Goal: Information Seeking & Learning: Learn about a topic

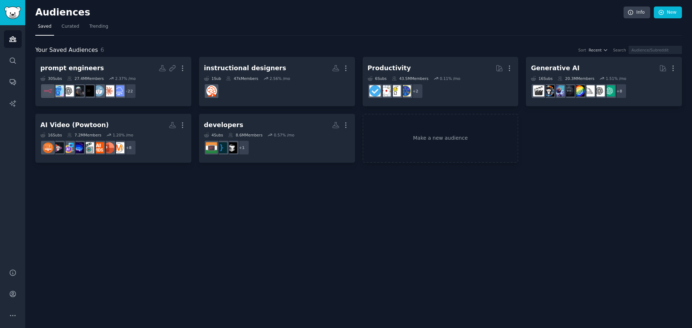
click at [199, 217] on div "Audiences Info New Saved Curated Trending Your Saved Audiences 6 Sort Recent Se…" at bounding box center [358, 164] width 667 height 328
click at [11, 65] on link "Search" at bounding box center [13, 61] width 18 height 18
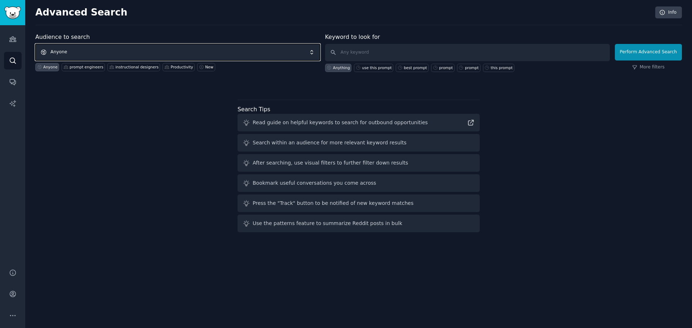
click at [196, 51] on span "Anyone" at bounding box center [177, 52] width 285 height 17
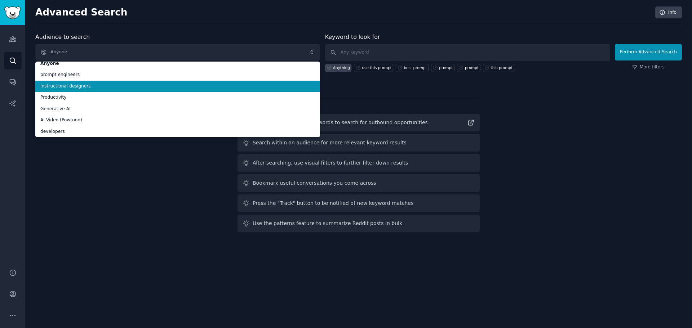
scroll to position [6, 0]
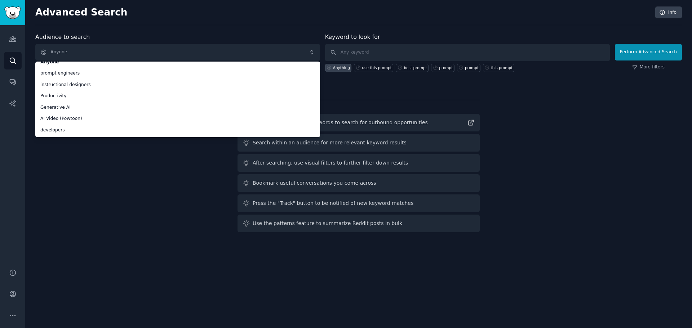
click at [123, 178] on div "Audience to search Anyone Anyone prompt engineers instructional designers Produ…" at bounding box center [358, 134] width 646 height 203
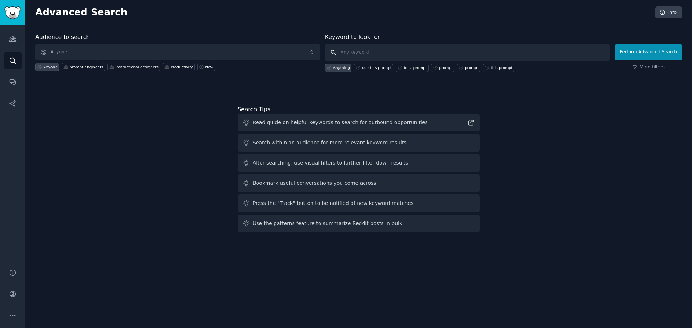
click at [355, 54] on input "text" at bounding box center [467, 52] width 285 height 17
click at [10, 44] on link "Audiences" at bounding box center [13, 39] width 18 height 18
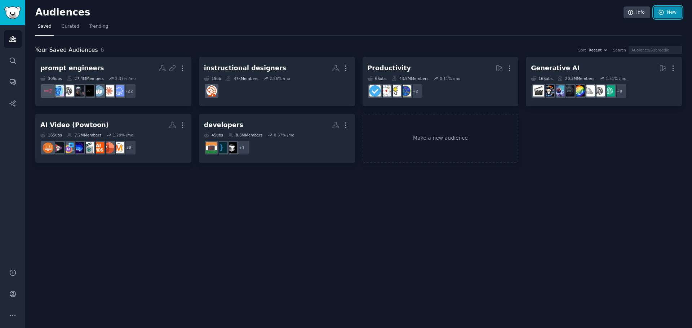
click at [681, 13] on link "New" at bounding box center [668, 12] width 28 height 12
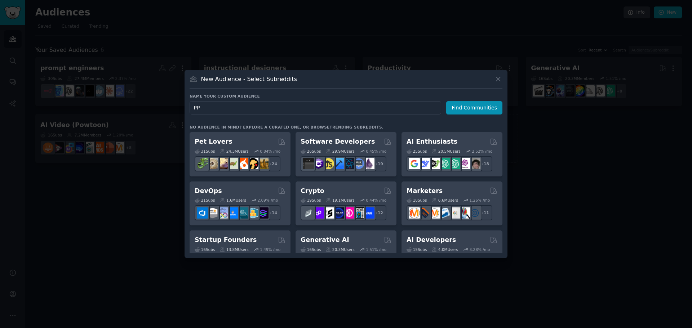
type input "PPC"
click button "Find Communities" at bounding box center [474, 107] width 56 height 13
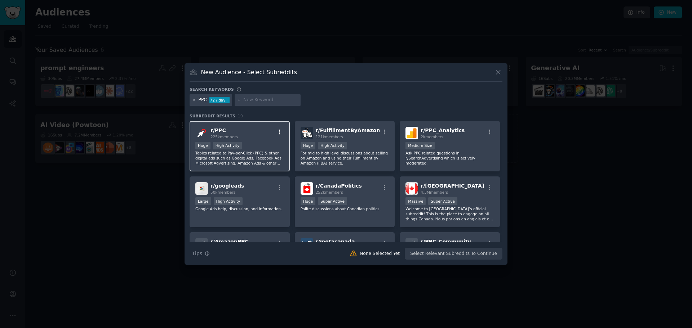
click at [279, 134] on icon "button" at bounding box center [279, 131] width 1 height 5
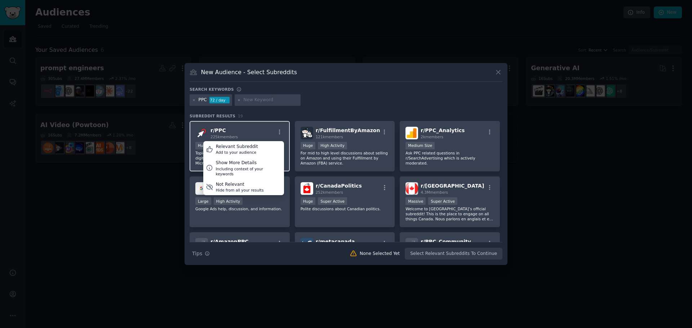
click at [263, 134] on div "r/ PPC 225k members Relevant Subreddit Add to your audience Show More Details I…" at bounding box center [239, 133] width 89 height 13
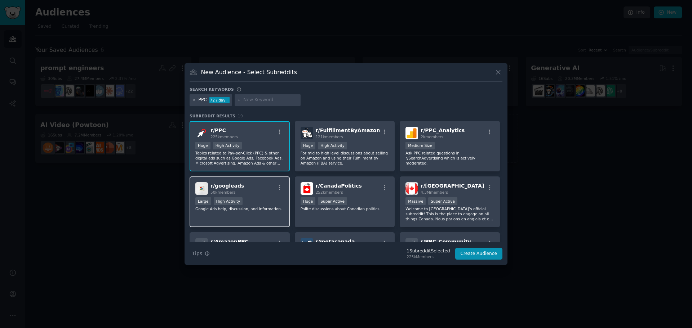
click at [267, 208] on p "Google Ads help, discussion, and information." at bounding box center [239, 208] width 89 height 5
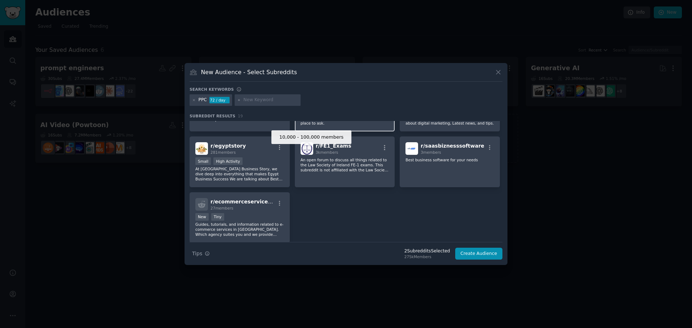
scroll to position [284, 0]
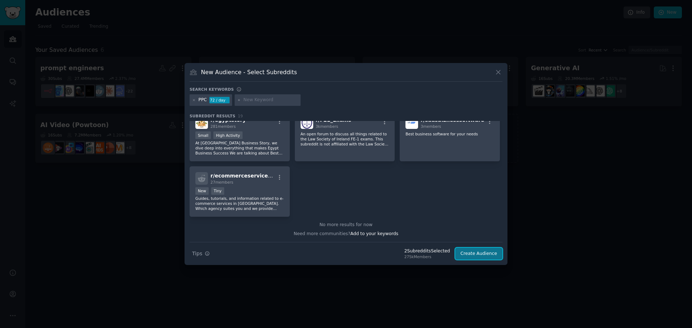
click at [483, 259] on button "Create Audience" at bounding box center [479, 254] width 48 height 12
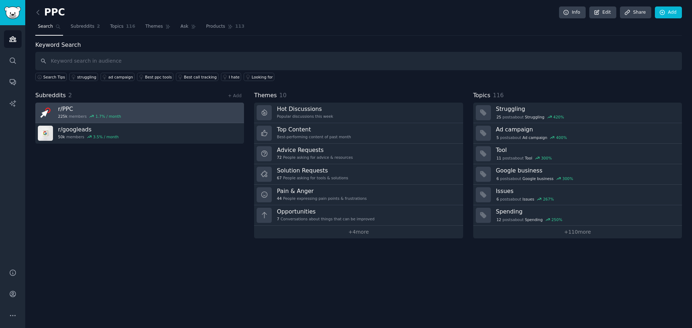
click at [137, 116] on link "r/ PPC 225k members 1.7 % / month" at bounding box center [139, 113] width 209 height 21
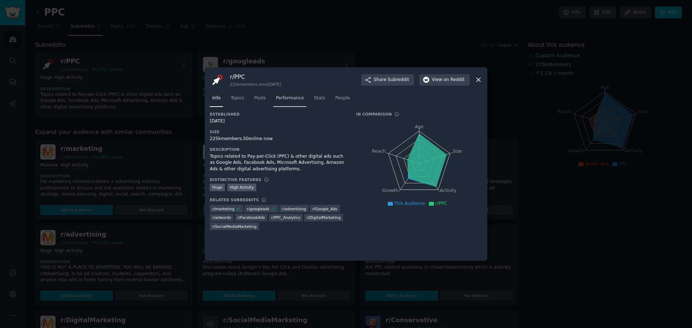
click at [287, 101] on span "Performance" at bounding box center [290, 98] width 28 height 6
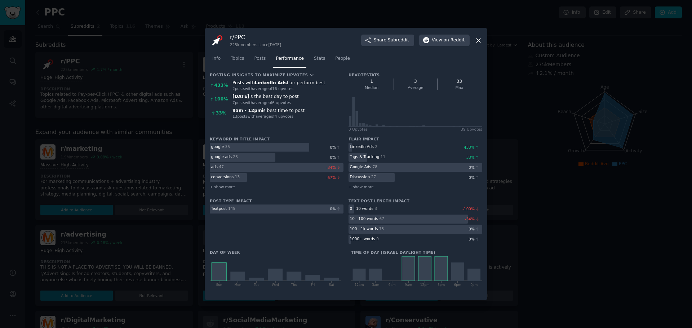
click at [324, 41] on div "r/ PPC 225k members since [DATE] Share Subreddit View on Reddit" at bounding box center [346, 40] width 272 height 15
click at [473, 43] on div "r/ PPC 225k members since [DATE] Share Subreddit View on Reddit" at bounding box center [346, 40] width 272 height 15
click at [477, 41] on icon at bounding box center [479, 41] width 8 height 8
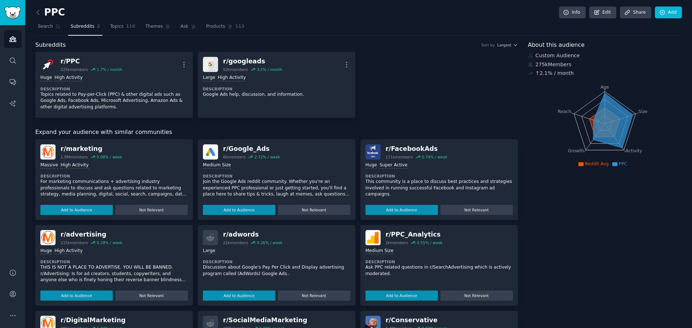
click at [49, 155] on img at bounding box center [47, 151] width 15 height 15
click at [82, 147] on div "r/ marketing" at bounding box center [92, 148] width 62 height 9
click at [81, 150] on div "r/ marketing" at bounding box center [92, 148] width 62 height 9
copy div "marketing"
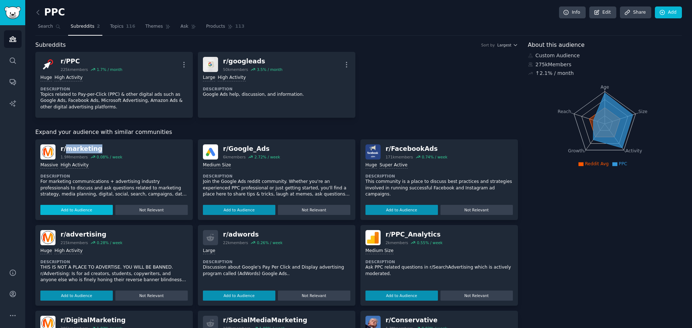
click at [101, 212] on button "Add to Audience" at bounding box center [76, 210] width 72 height 10
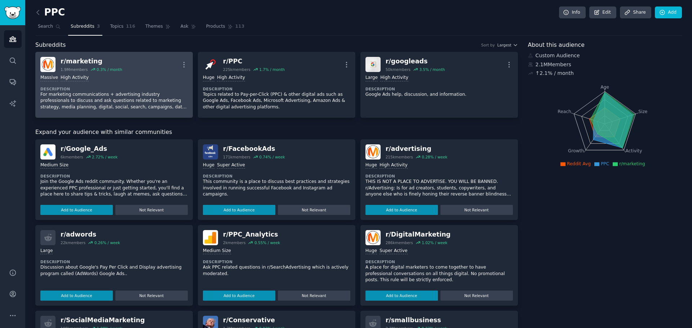
click at [147, 77] on div "Massive High Activity" at bounding box center [113, 78] width 147 height 7
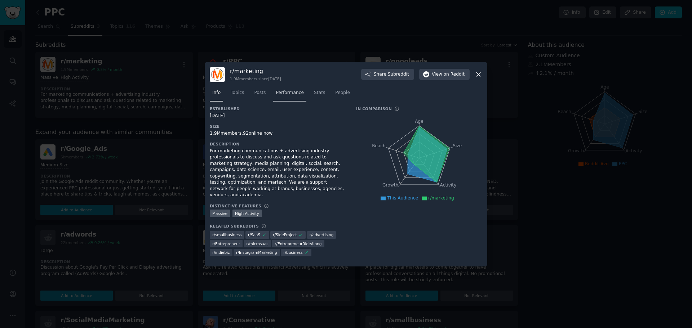
click at [290, 96] on span "Performance" at bounding box center [290, 93] width 28 height 6
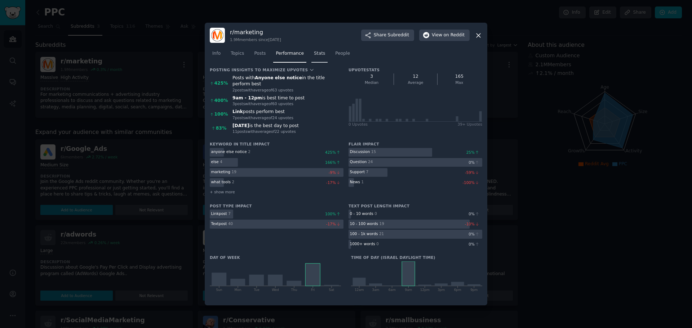
click at [311, 63] on link "Stats" at bounding box center [319, 55] width 16 height 15
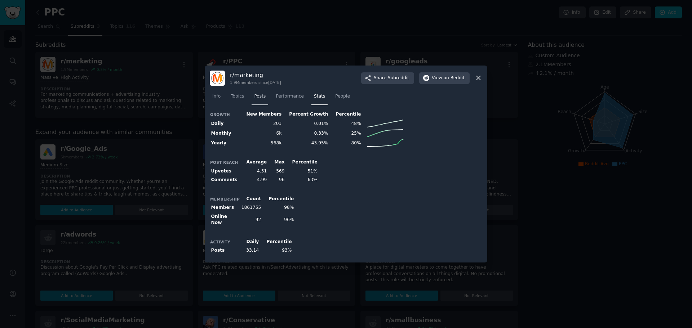
click at [255, 100] on span "Posts" at bounding box center [260, 96] width 12 height 6
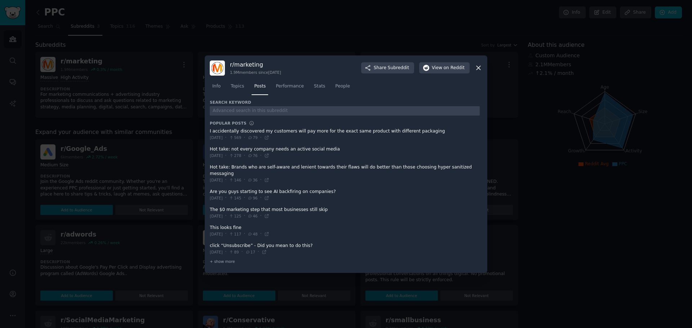
drag, startPoint x: 445, startPoint y: 246, endPoint x: 438, endPoint y: 247, distance: 6.6
drag, startPoint x: 438, startPoint y: 247, endPoint x: 396, endPoint y: 235, distance: 43.7
click at [396, 235] on span at bounding box center [345, 231] width 270 height 18
click at [214, 259] on span "+ show more" at bounding box center [222, 261] width 25 height 5
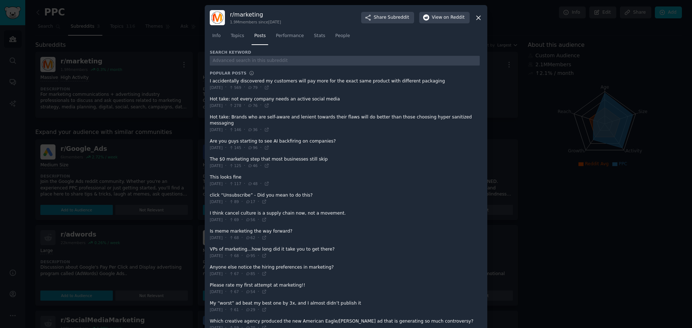
drag, startPoint x: 440, startPoint y: 161, endPoint x: 400, endPoint y: 137, distance: 46.5
click at [400, 137] on span at bounding box center [345, 145] width 270 height 18
click at [74, 98] on div at bounding box center [346, 164] width 692 height 328
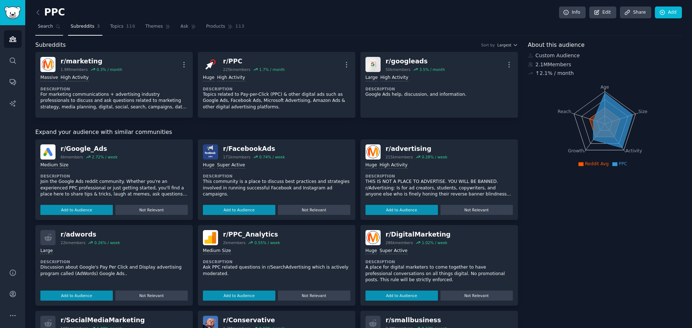
click at [40, 27] on span "Search" at bounding box center [45, 26] width 15 height 6
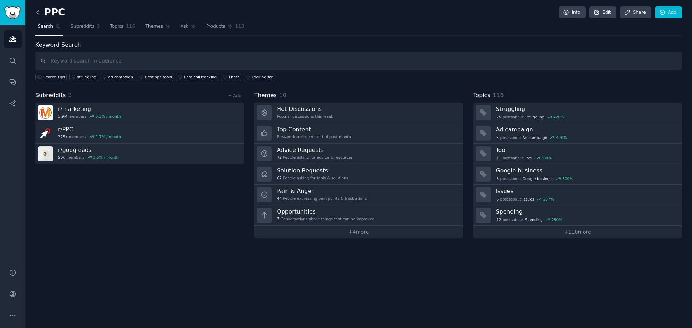
click at [35, 14] on icon at bounding box center [38, 13] width 8 height 8
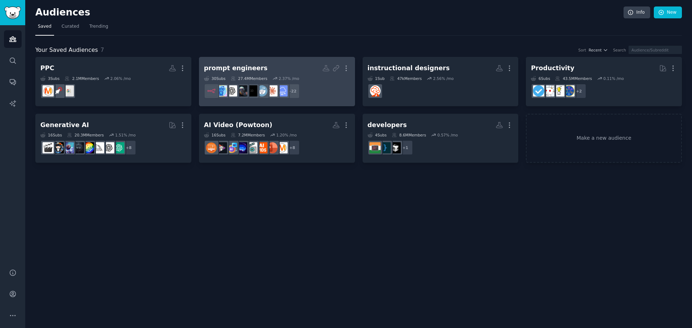
click at [288, 66] on h2 "prompt engineers More" at bounding box center [277, 68] width 146 height 13
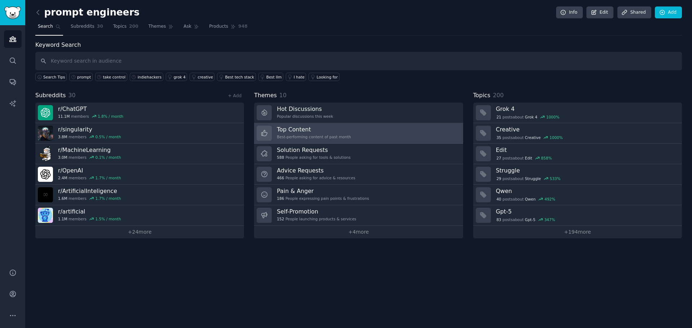
click at [369, 134] on link "Top Content Best-performing content of past month" at bounding box center [358, 133] width 209 height 21
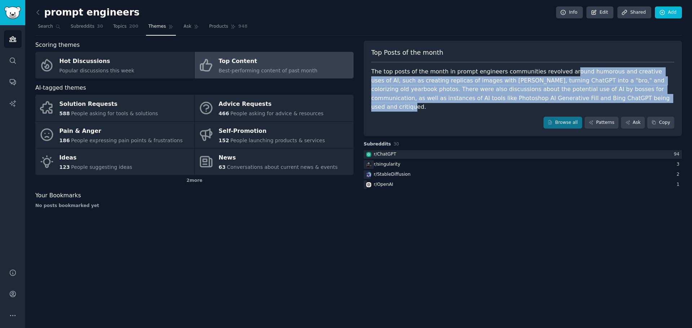
drag, startPoint x: 556, startPoint y: 75, endPoint x: 553, endPoint y: 95, distance: 20.3
click at [553, 95] on div "The top posts of the month in prompt engineers communities revolved around humo…" at bounding box center [522, 89] width 303 height 44
click at [553, 94] on div "The top posts of the month in prompt engineers communities revolved around humo…" at bounding box center [522, 89] width 303 height 44
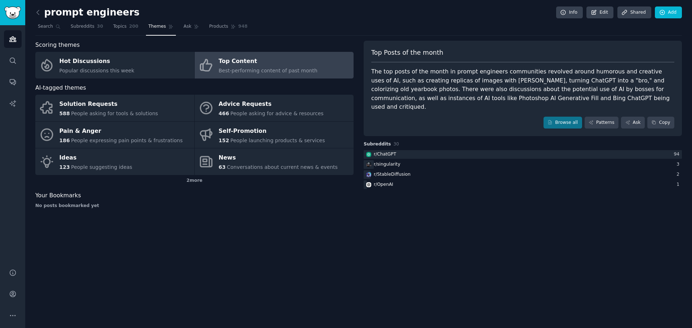
drag, startPoint x: 601, startPoint y: 96, endPoint x: 369, endPoint y: 71, distance: 233.1
click at [369, 71] on div "Top Posts of the month The top posts of the month in prompt engineers communiti…" at bounding box center [523, 89] width 318 height 96
drag, startPoint x: 388, startPoint y: 78, endPoint x: 586, endPoint y: 97, distance: 199.1
click at [587, 97] on div "The top posts of the month in prompt engineers communities revolved around humo…" at bounding box center [522, 89] width 303 height 44
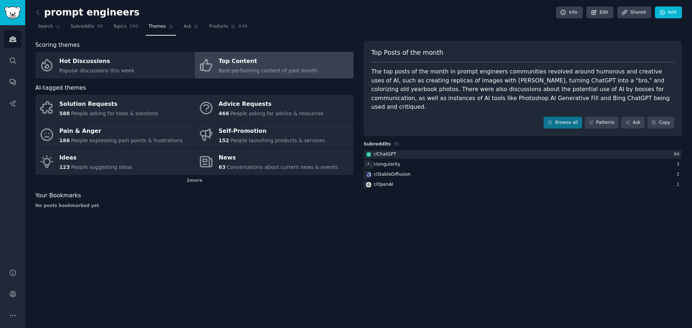
click at [586, 97] on div "The top posts of the month in prompt engineers communities revolved around humo…" at bounding box center [522, 89] width 303 height 44
drag, startPoint x: 584, startPoint y: 99, endPoint x: 405, endPoint y: 78, distance: 180.7
click at [405, 78] on div "The top posts of the month in prompt engineers communities revolved around humo…" at bounding box center [522, 89] width 303 height 44
drag, startPoint x: 398, startPoint y: 79, endPoint x: 586, endPoint y: 101, distance: 189.1
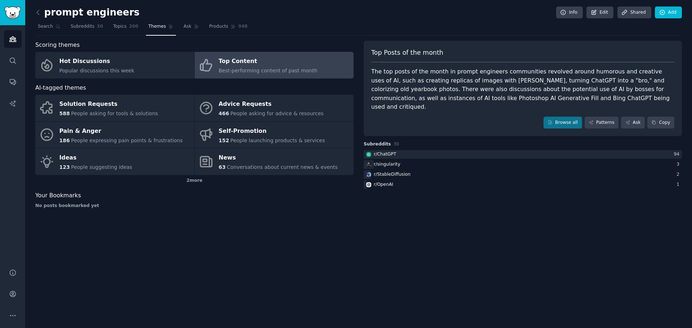
click at [586, 101] on div "The top posts of the month in prompt engineers communities revolved around humo…" at bounding box center [522, 89] width 303 height 44
click at [585, 101] on div "The top posts of the month in prompt engineers communities revolved around humo…" at bounding box center [522, 89] width 303 height 44
drag, startPoint x: 601, startPoint y: 100, endPoint x: 366, endPoint y: 81, distance: 235.4
click at [366, 81] on div "Top Posts of the month The top posts of the month in prompt engineers communiti…" at bounding box center [523, 89] width 318 height 96
click at [386, 78] on div "The top posts of the month in prompt engineers communities revolved around humo…" at bounding box center [522, 89] width 303 height 44
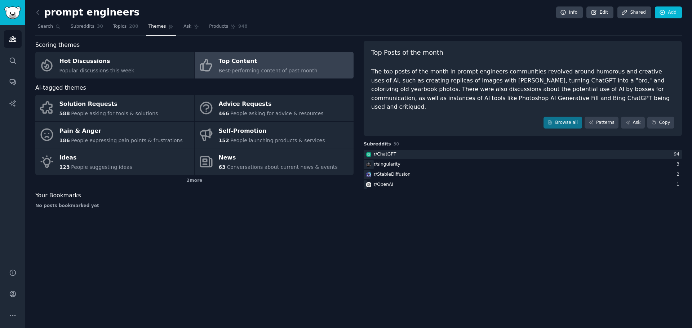
drag, startPoint x: 398, startPoint y: 176, endPoint x: 370, endPoint y: 209, distance: 42.7
click at [370, 209] on div "Top Posts of the month The top posts of the month in prompt engineers communiti…" at bounding box center [523, 128] width 318 height 174
click at [397, 161] on div "r/ singularity" at bounding box center [387, 164] width 27 height 6
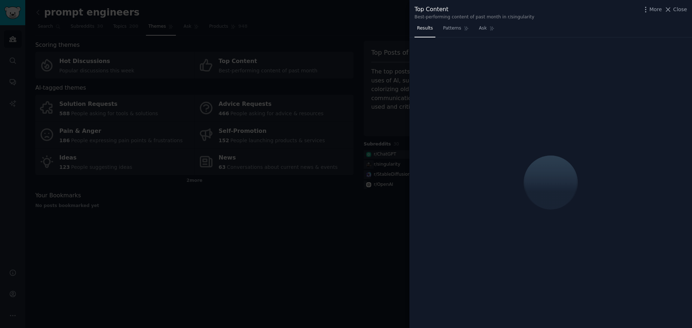
click at [294, 232] on div at bounding box center [346, 164] width 692 height 328
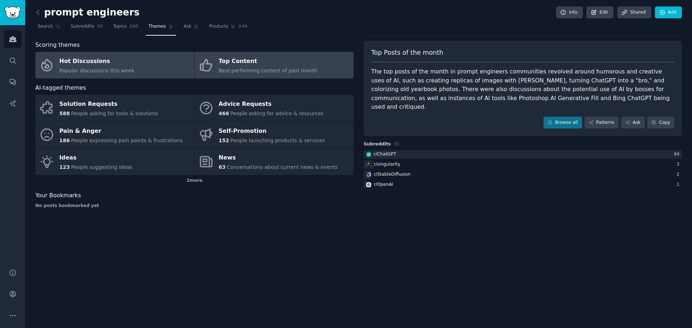
click at [141, 69] on link "Hot Discussions Popular discussions this week" at bounding box center [114, 65] width 159 height 27
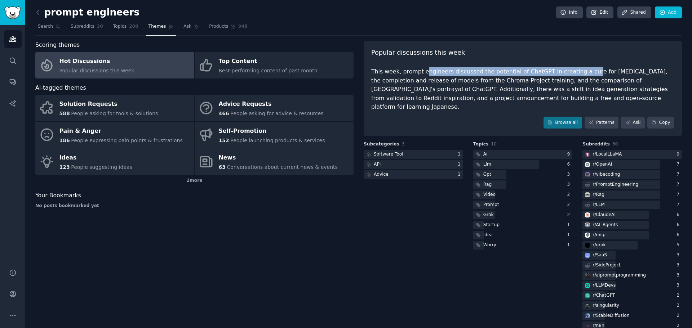
drag, startPoint x: 424, startPoint y: 73, endPoint x: 572, endPoint y: 66, distance: 148.3
click at [572, 66] on div "Popular discussions this week This week, prompt engineers discussed the potenti…" at bounding box center [523, 89] width 318 height 96
click at [566, 77] on div "This week, prompt engineers discussed the potential of ChatGPT in creating a cu…" at bounding box center [522, 89] width 303 height 44
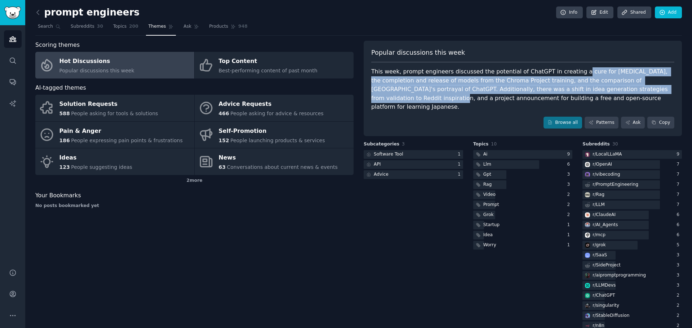
drag, startPoint x: 568, startPoint y: 74, endPoint x: 642, endPoint y: 93, distance: 76.3
click at [642, 93] on div "This week, prompt engineers discussed the potential of ChatGPT in creating a cu…" at bounding box center [522, 89] width 303 height 44
click at [638, 90] on div "This week, prompt engineers discussed the potential of ChatGPT in creating a cu…" at bounding box center [522, 89] width 303 height 44
drag, startPoint x: 648, startPoint y: 90, endPoint x: 405, endPoint y: 80, distance: 243.8
click at [405, 80] on div "This week, prompt engineers discussed the potential of ChatGPT in creating a cu…" at bounding box center [522, 89] width 303 height 44
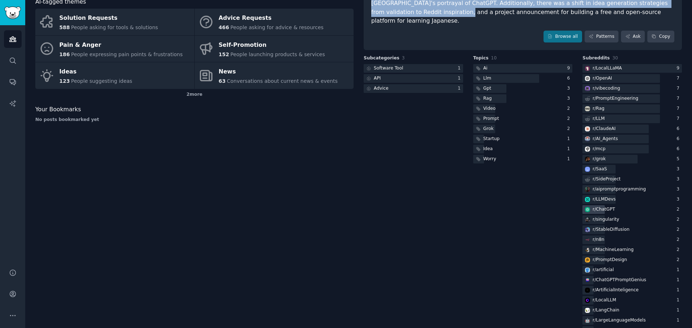
scroll to position [106, 0]
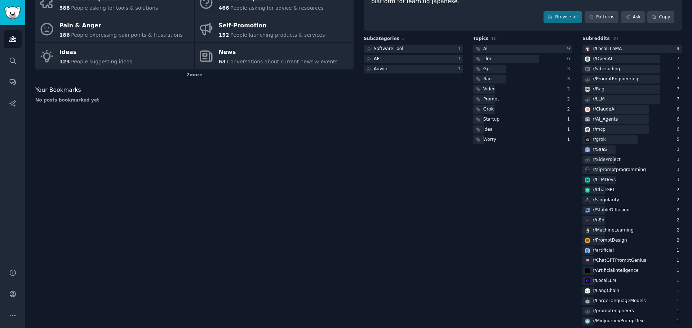
drag, startPoint x: 369, startPoint y: 217, endPoint x: 310, endPoint y: 205, distance: 59.9
click at [310, 205] on div "Scoring themes Hot Discussions Popular discussions this week Top Content Best-p…" at bounding box center [194, 131] width 318 height 392
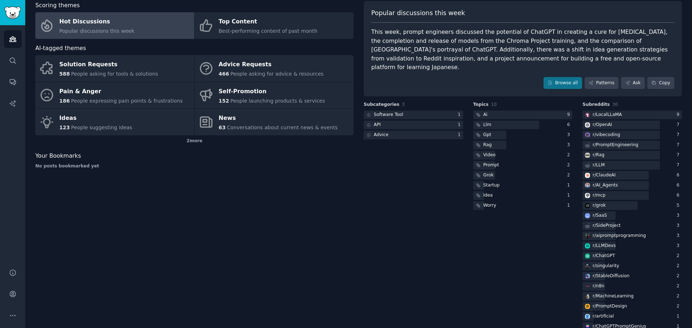
scroll to position [34, 0]
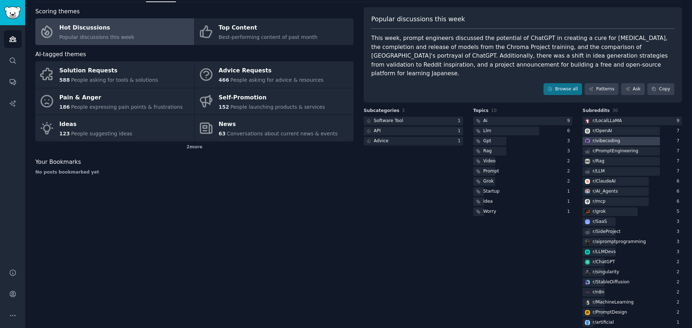
click at [606, 138] on div "r/ vibecoding" at bounding box center [605, 141] width 27 height 6
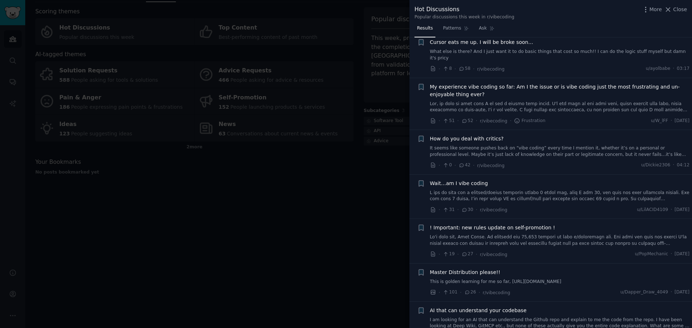
scroll to position [108, 0]
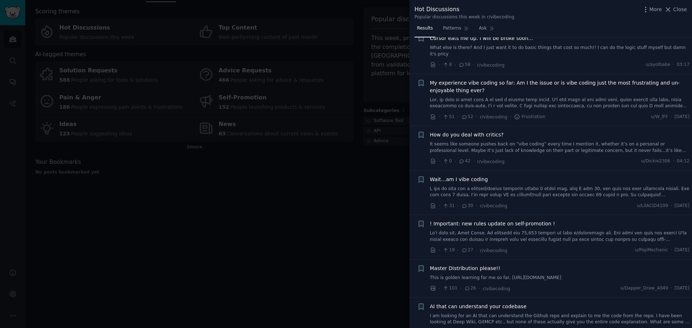
click at [498, 230] on link at bounding box center [560, 236] width 260 height 13
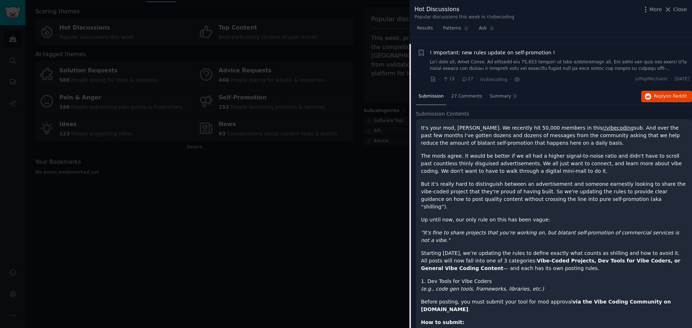
scroll to position [280, 0]
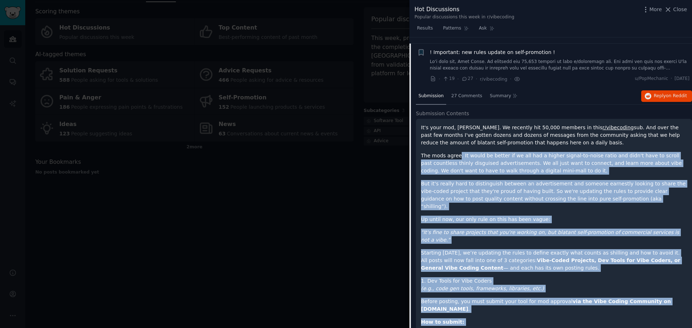
drag, startPoint x: 461, startPoint y: 149, endPoint x: 551, endPoint y: 307, distance: 181.5
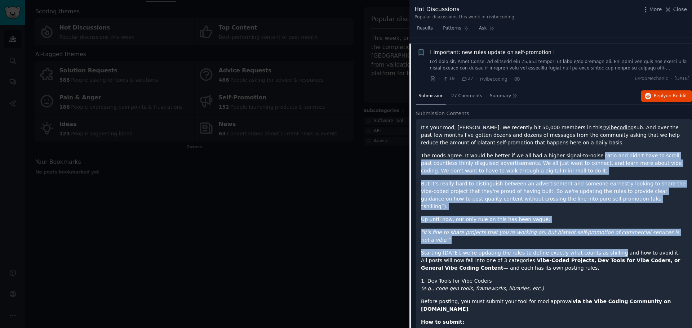
drag, startPoint x: 589, startPoint y: 149, endPoint x: 597, endPoint y: 230, distance: 81.8
click at [576, 216] on p "Up until now, our only rule on this has been vague:" at bounding box center [554, 220] width 266 height 8
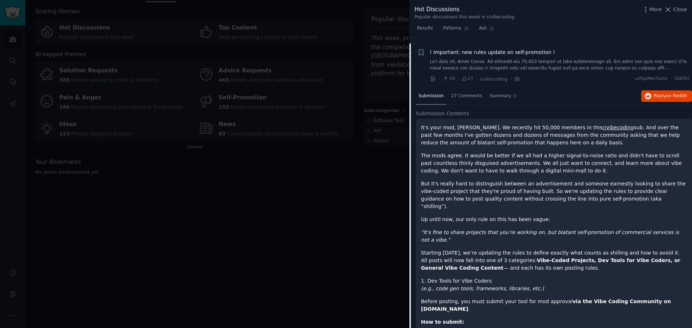
drag, startPoint x: 576, startPoint y: 202, endPoint x: 603, endPoint y: 181, distance: 34.6
click at [603, 181] on p "But it's really hard to distinguish between an advertisement and someone earnes…" at bounding box center [554, 195] width 266 height 30
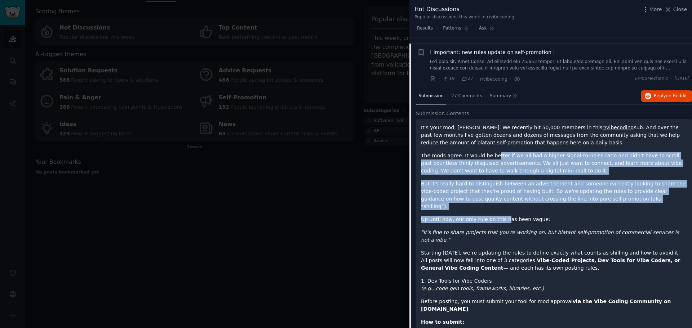
drag, startPoint x: 490, startPoint y: 152, endPoint x: 500, endPoint y: 209, distance: 57.9
click at [499, 186] on p "But it's really hard to distinguish between an advertisement and someone earnes…" at bounding box center [554, 195] width 266 height 30
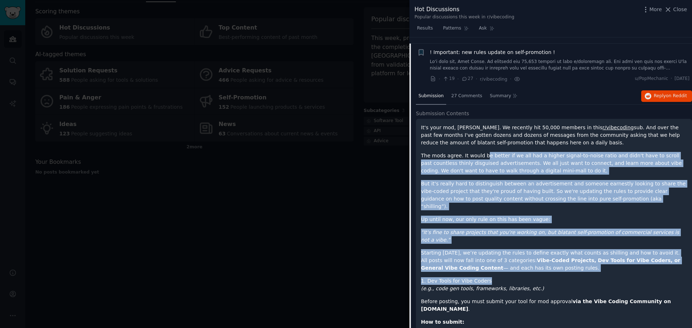
drag, startPoint x: 480, startPoint y: 152, endPoint x: 494, endPoint y: 253, distance: 102.2
click at [486, 195] on p "But it's really hard to distinguish between an advertisement and someone earnes…" at bounding box center [554, 195] width 266 height 30
drag, startPoint x: 486, startPoint y: 193, endPoint x: 502, endPoint y: 258, distance: 67.3
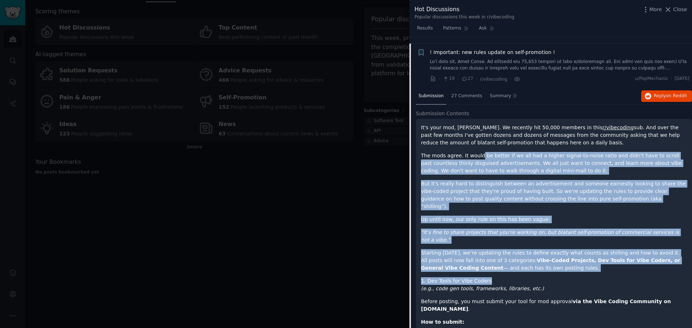
click at [504, 249] on p "Starting [DATE], we’re updating the rules to define exactly what counts as shil…" at bounding box center [554, 260] width 266 height 23
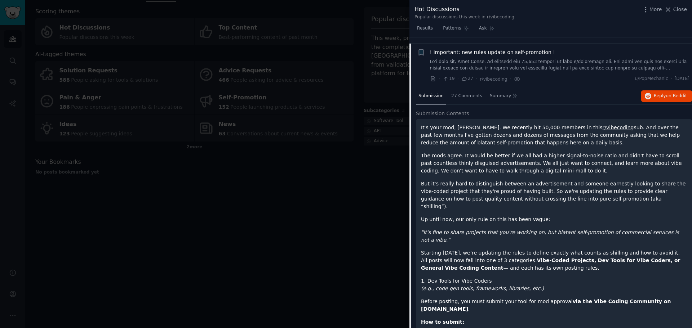
drag, startPoint x: 540, startPoint y: 170, endPoint x: 517, endPoint y: 190, distance: 30.1
click at [517, 192] on p "But it's really hard to distinguish between an advertisement and someone earnes…" at bounding box center [554, 195] width 266 height 30
click at [570, 180] on p "But it's really hard to distinguish between an advertisement and someone earnes…" at bounding box center [554, 195] width 266 height 30
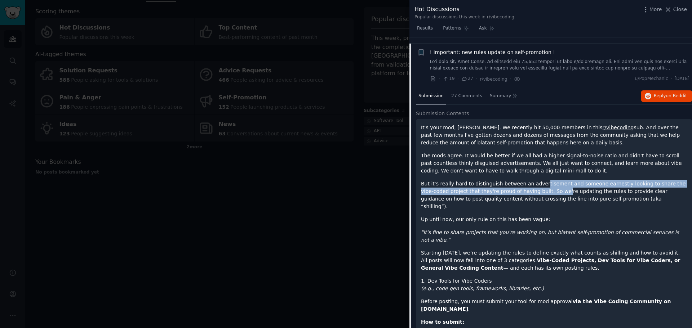
drag, startPoint x: 570, startPoint y: 180, endPoint x: 535, endPoint y: 179, distance: 34.6
click at [535, 180] on p "But it's really hard to distinguish between an advertisement and someone earnes…" at bounding box center [554, 195] width 266 height 30
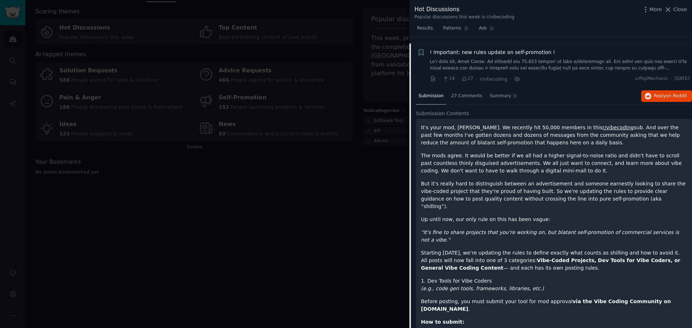
drag, startPoint x: 509, startPoint y: 157, endPoint x: 482, endPoint y: 171, distance: 30.6
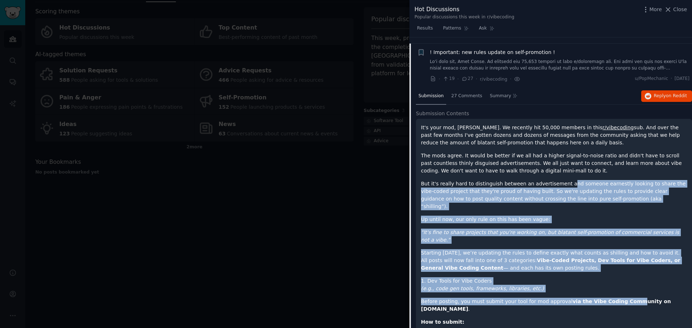
drag, startPoint x: 556, startPoint y: 176, endPoint x: 618, endPoint y: 279, distance: 120.6
drag, startPoint x: 467, startPoint y: 182, endPoint x: 621, endPoint y: 279, distance: 182.3
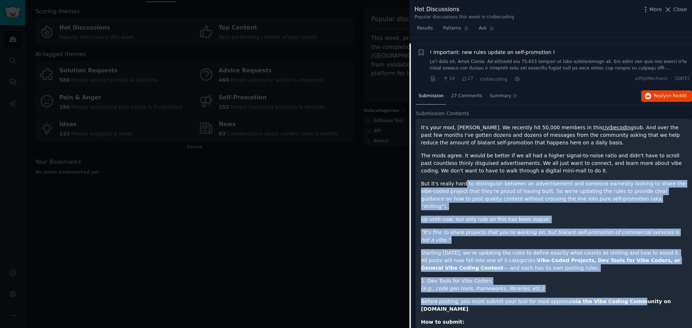
click at [600, 277] on h1 "1. Dev Tools for Vibe Coders" at bounding box center [554, 281] width 266 height 8
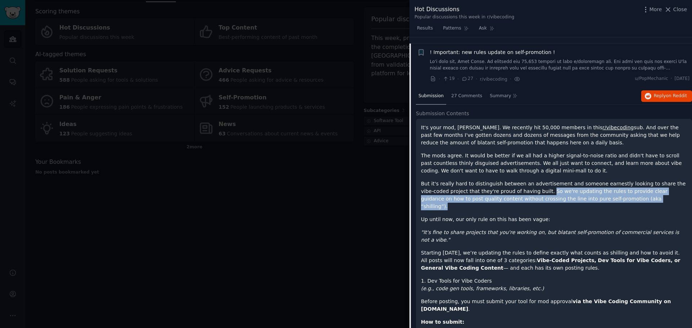
drag, startPoint x: 514, startPoint y: 183, endPoint x: 608, endPoint y: 191, distance: 94.4
click at [608, 191] on p "But it's really hard to distinguish between an advertisement and someone earnes…" at bounding box center [554, 195] width 266 height 30
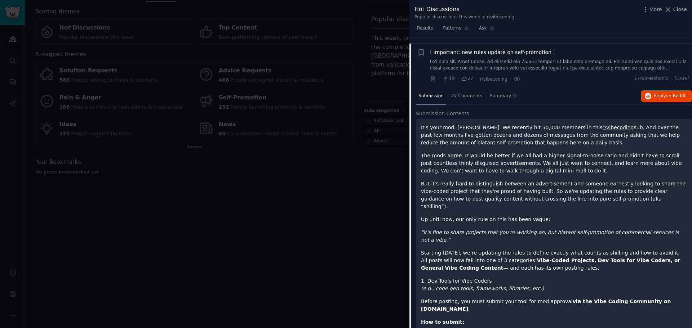
click at [542, 216] on p "Up until now, our only rule on this has been vague:" at bounding box center [554, 220] width 266 height 8
drag, startPoint x: 446, startPoint y: 191, endPoint x: 544, endPoint y: 197, distance: 98.2
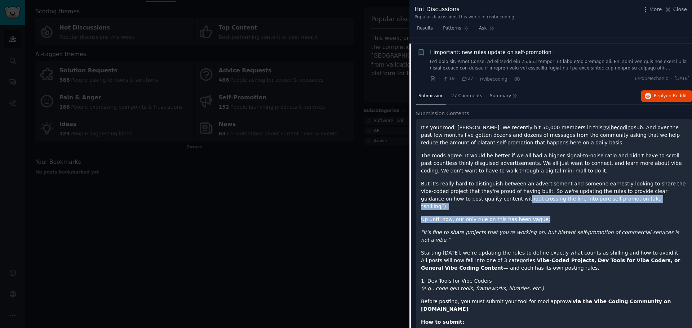
click at [508, 216] on p "Up until now, our only rule on this has been vague:" at bounding box center [554, 220] width 266 height 8
drag, startPoint x: 424, startPoint y: 207, endPoint x: 551, endPoint y: 203, distance: 127.6
click at [551, 216] on p "Up until now, our only rule on this has been vague:" at bounding box center [554, 220] width 266 height 8
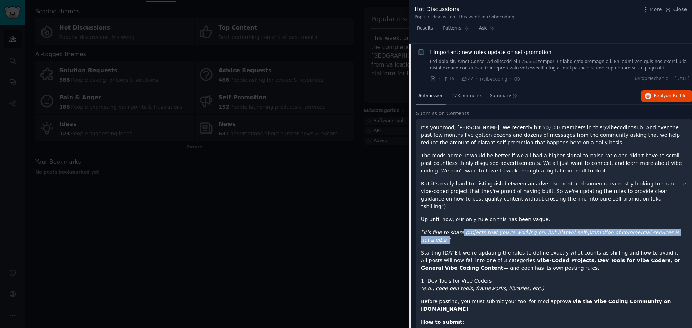
drag, startPoint x: 456, startPoint y: 221, endPoint x: 667, endPoint y: 216, distance: 210.5
click at [667, 229] on p ""It's fine to share projects that you're working on, but blatant self-promotion…" at bounding box center [554, 236] width 266 height 15
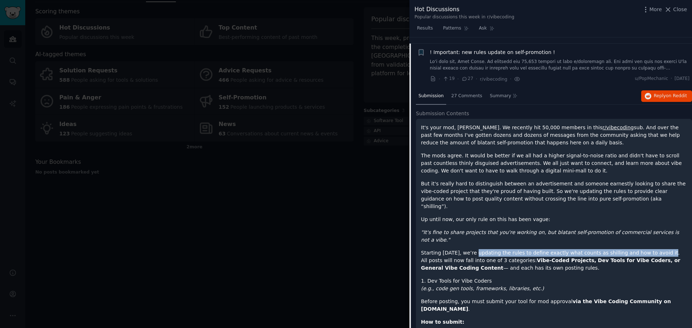
drag, startPoint x: 470, startPoint y: 231, endPoint x: 667, endPoint y: 229, distance: 197.1
click at [667, 249] on p "Starting [DATE], we’re updating the rules to define exactly what counts as shil…" at bounding box center [554, 260] width 266 height 23
click at [585, 249] on p "Starting [DATE], we’re updating the rules to define exactly what counts as shil…" at bounding box center [554, 260] width 266 height 23
drag, startPoint x: 451, startPoint y: 242, endPoint x: 655, endPoint y: 249, distance: 203.4
click at [655, 249] on p "Starting [DATE], we’re updating the rules to define exactly what counts as shil…" at bounding box center [554, 260] width 266 height 23
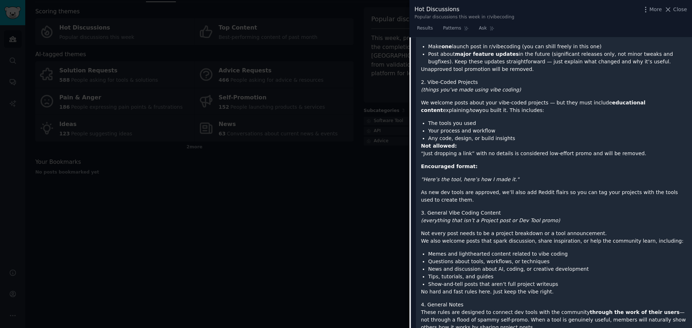
scroll to position [964, 0]
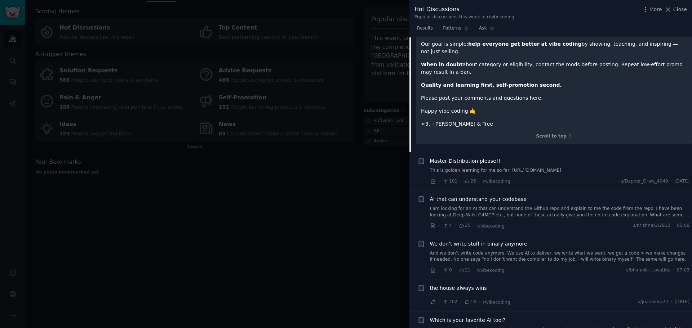
click at [339, 207] on div at bounding box center [346, 164] width 692 height 328
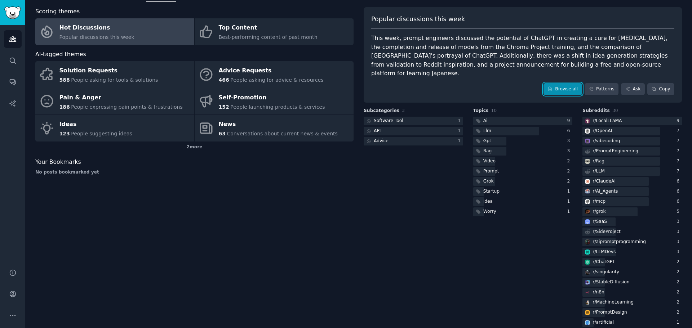
click at [575, 83] on link "Browse all" at bounding box center [562, 89] width 39 height 12
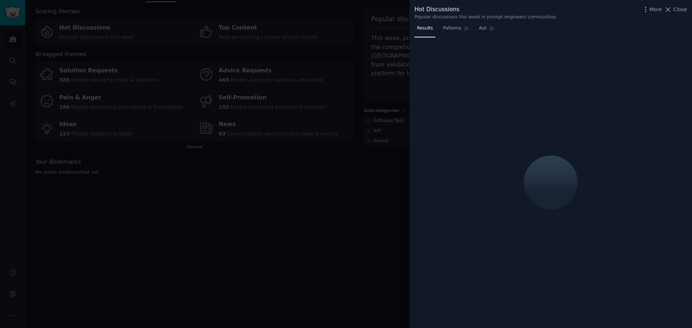
click at [323, 194] on div at bounding box center [346, 164] width 692 height 328
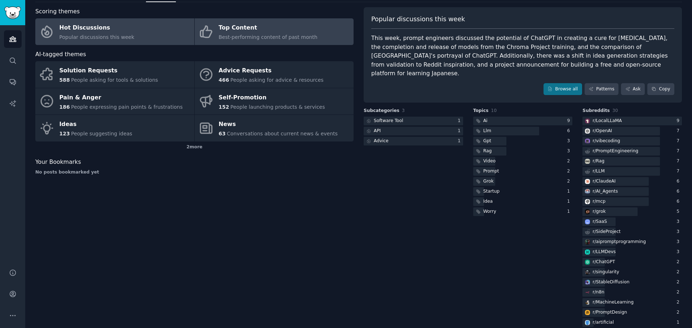
click at [294, 32] on div "Top Content" at bounding box center [268, 28] width 99 height 12
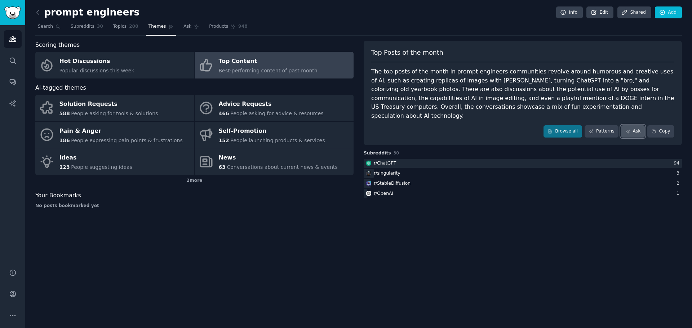
click at [633, 125] on link "Ask" at bounding box center [633, 131] width 24 height 12
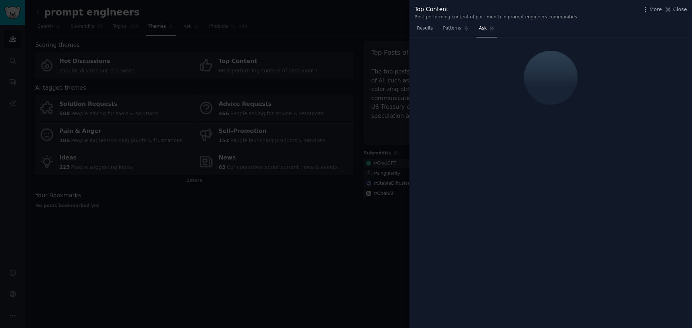
drag, startPoint x: 333, startPoint y: 196, endPoint x: 333, endPoint y: 192, distance: 3.6
click at [333, 195] on div at bounding box center [346, 164] width 692 height 328
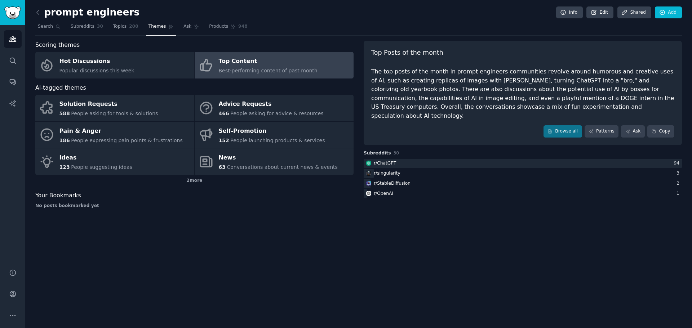
click at [544, 125] on div "Browse all Patterns Ask Copy" at bounding box center [522, 131] width 303 height 12
click at [564, 125] on link "Browse all" at bounding box center [562, 131] width 39 height 12
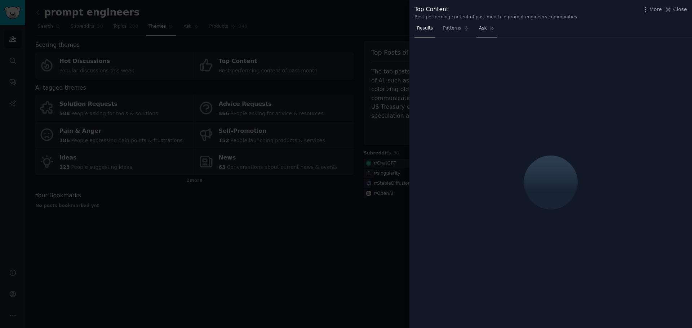
click at [486, 32] on link "Ask" at bounding box center [486, 30] width 21 height 15
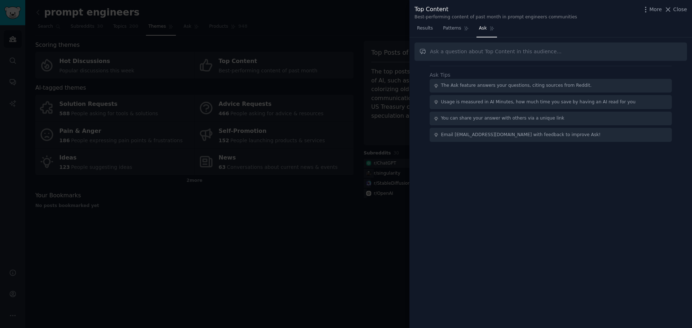
click at [461, 53] on input "text" at bounding box center [550, 52] width 272 height 18
type input "what were the most engaged prompt sharing posts"
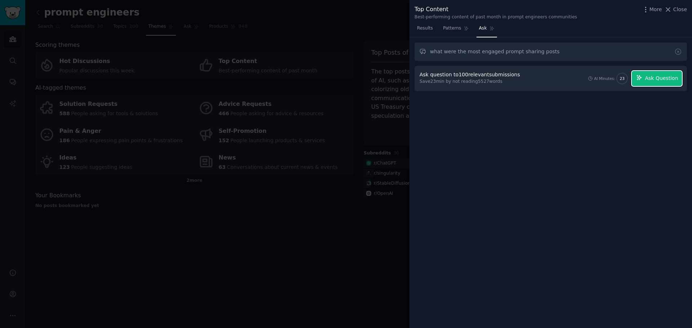
click at [666, 81] on span "Ask Question" at bounding box center [661, 79] width 33 height 8
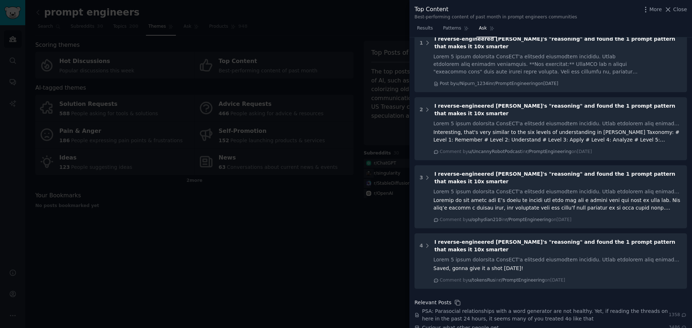
scroll to position [247, 0]
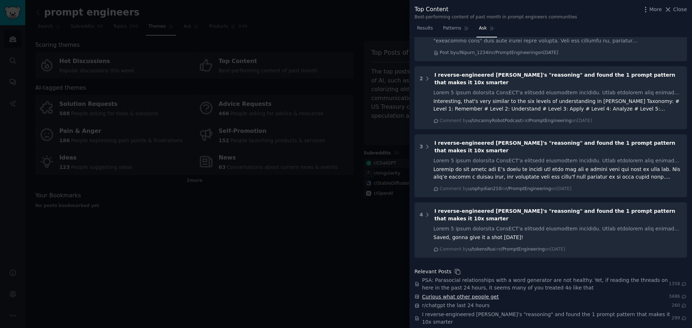
click at [474, 293] on span "Curious what other people get" at bounding box center [460, 297] width 77 height 8
